Goal: Task Accomplishment & Management: Manage account settings

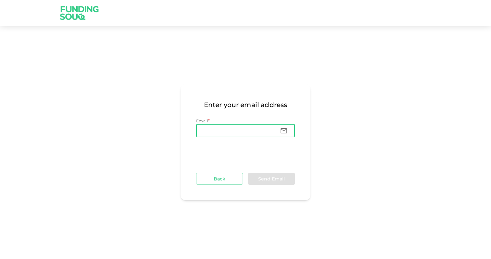
click at [242, 134] on input "Email" at bounding box center [235, 130] width 79 height 13
click at [221, 131] on input "ali." at bounding box center [235, 130] width 79 height 13
type input "[EMAIL_ADDRESS][DOMAIN_NAME]"
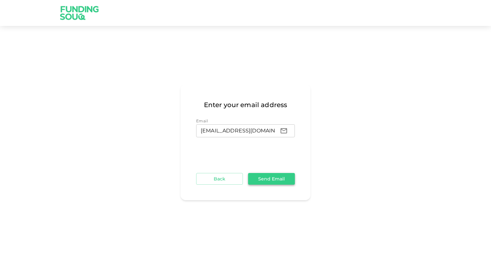
click at [278, 177] on button "Send Email" at bounding box center [271, 179] width 47 height 12
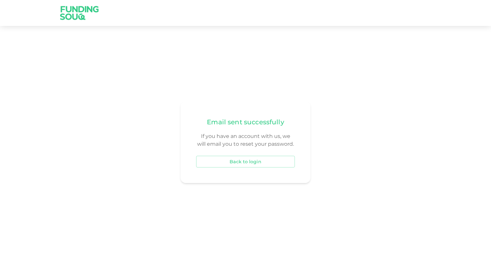
click at [232, 177] on div "Email sent successfully If you have an account with us, we will email you to re…" at bounding box center [246, 142] width 130 height 82
click at [234, 163] on button "Back to login" at bounding box center [245, 162] width 99 height 12
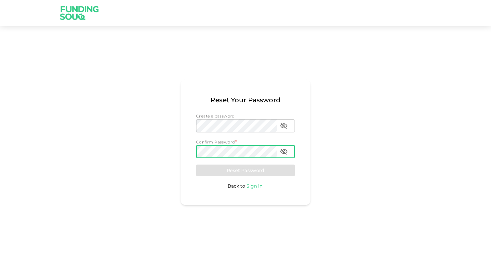
click at [305, 171] on div "Reset Your Password Create a password Create a password Create a password Confi…" at bounding box center [246, 142] width 130 height 126
click at [253, 164] on div "Create a password Create a password Create a password Confirm Password * Confir…" at bounding box center [245, 151] width 99 height 77
click at [351, 141] on div "Reset Your Password Create a password Create a password Create a password Confi…" at bounding box center [245, 142] width 491 height 217
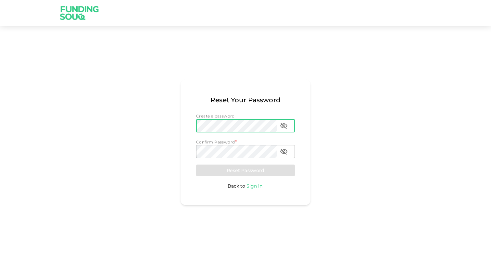
click at [282, 128] on icon "password" at bounding box center [283, 126] width 7 height 6
click at [282, 128] on icon "password" at bounding box center [283, 125] width 7 height 5
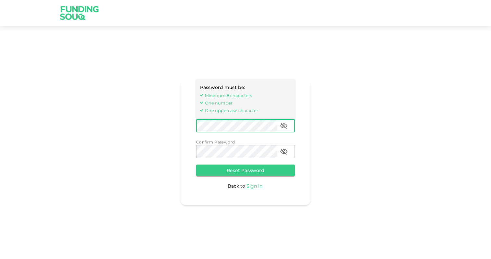
click at [377, 173] on div "Reset Your Password Password must be: Minimum 8 characters One number One upper…" at bounding box center [245, 142] width 491 height 217
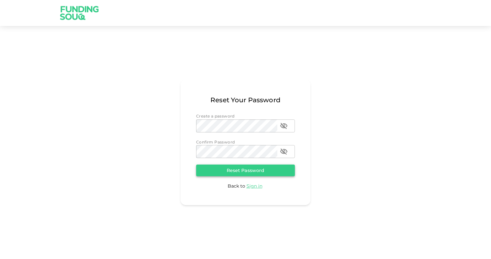
click at [279, 168] on button "Reset Password" at bounding box center [245, 171] width 99 height 12
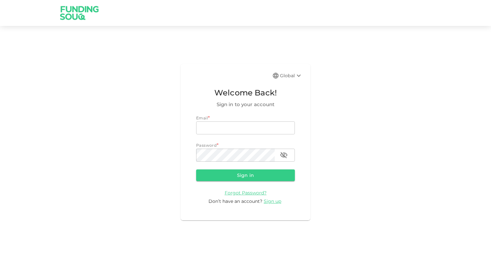
click at [344, 133] on div "Global Welcome Back! Sign in to your account Email * email email Password * pas…" at bounding box center [245, 142] width 491 height 217
click at [247, 126] on input "email" at bounding box center [245, 127] width 99 height 13
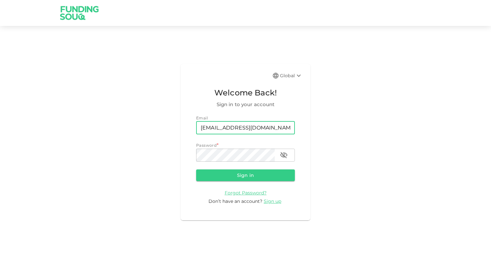
type input "[EMAIL_ADDRESS][DOMAIN_NAME]"
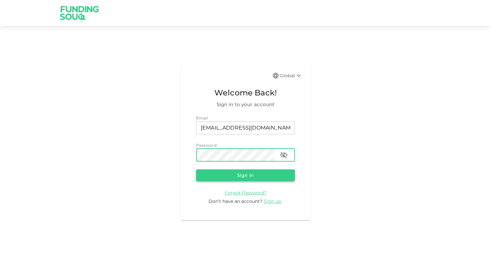
click at [229, 178] on button "Sign in" at bounding box center [245, 176] width 99 height 12
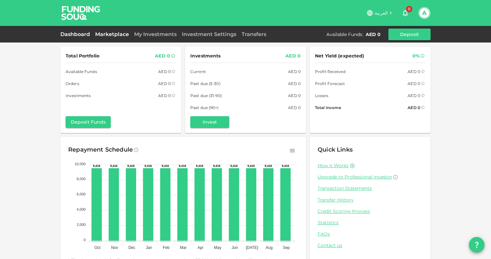
click at [118, 35] on link "Marketplace" at bounding box center [112, 34] width 39 height 6
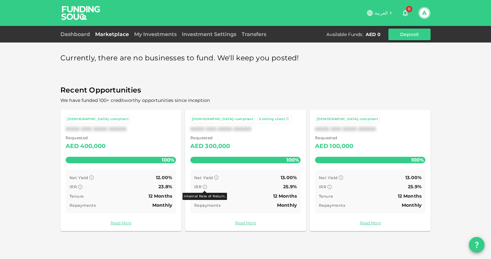
click at [205, 186] on icon at bounding box center [204, 186] width 5 height 5
click at [154, 37] on link "My Investments" at bounding box center [156, 34] width 48 height 6
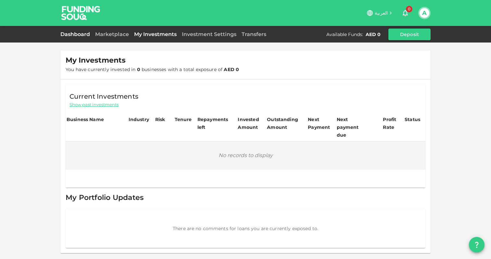
click at [78, 34] on link "Dashboard" at bounding box center [76, 34] width 32 height 6
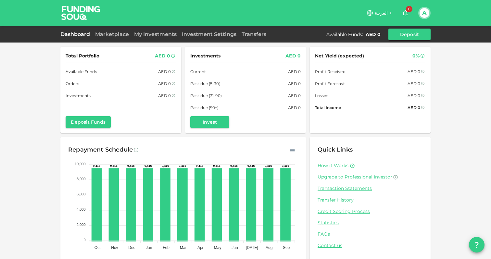
click at [348, 165] on link "How it Works" at bounding box center [333, 166] width 31 height 6
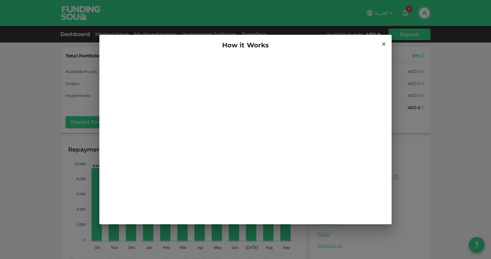
click at [385, 43] on icon at bounding box center [384, 45] width 4 height 4
